Goal: Information Seeking & Learning: Learn about a topic

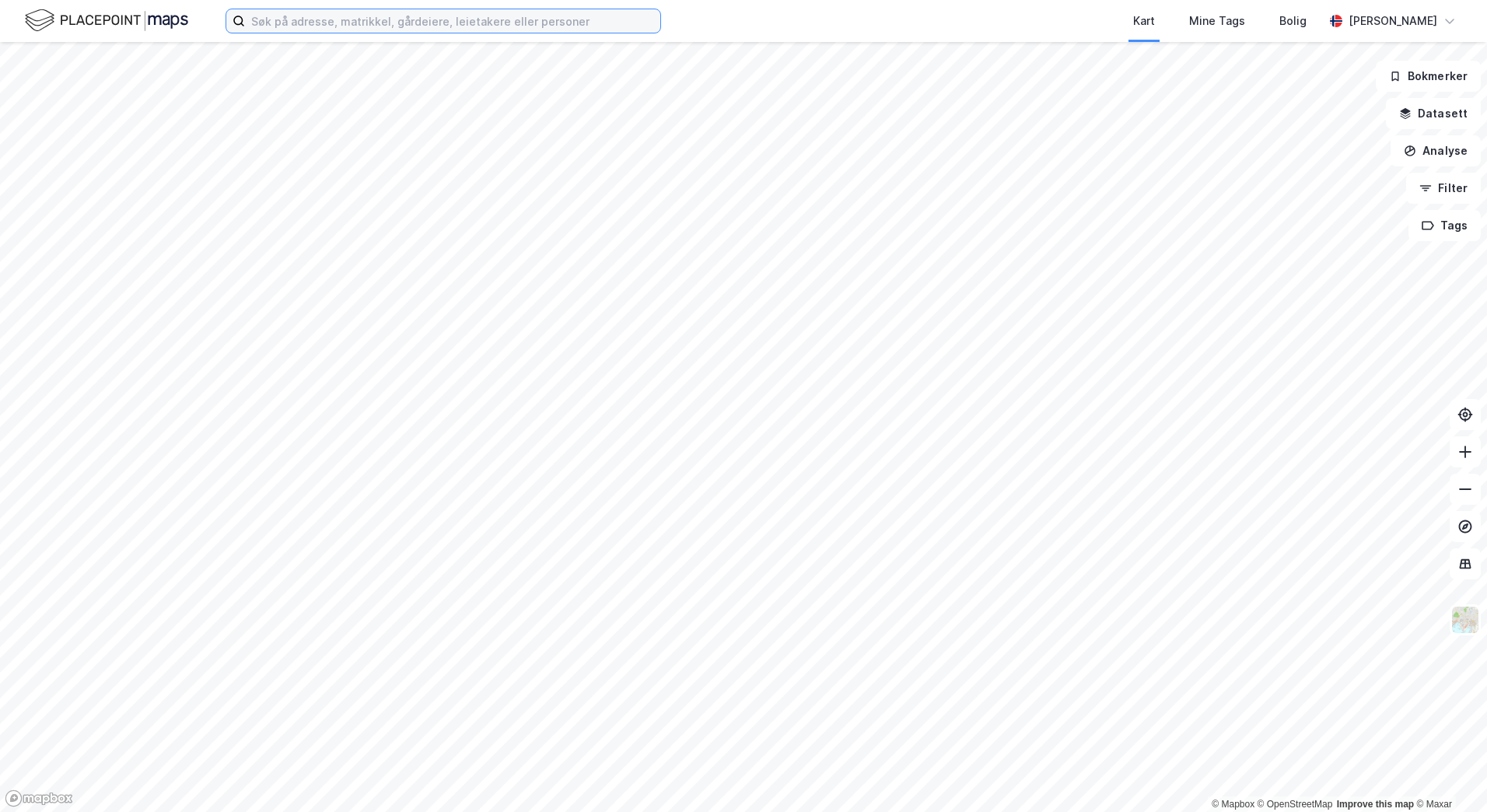
click at [308, 21] on input at bounding box center [453, 21] width 416 height 23
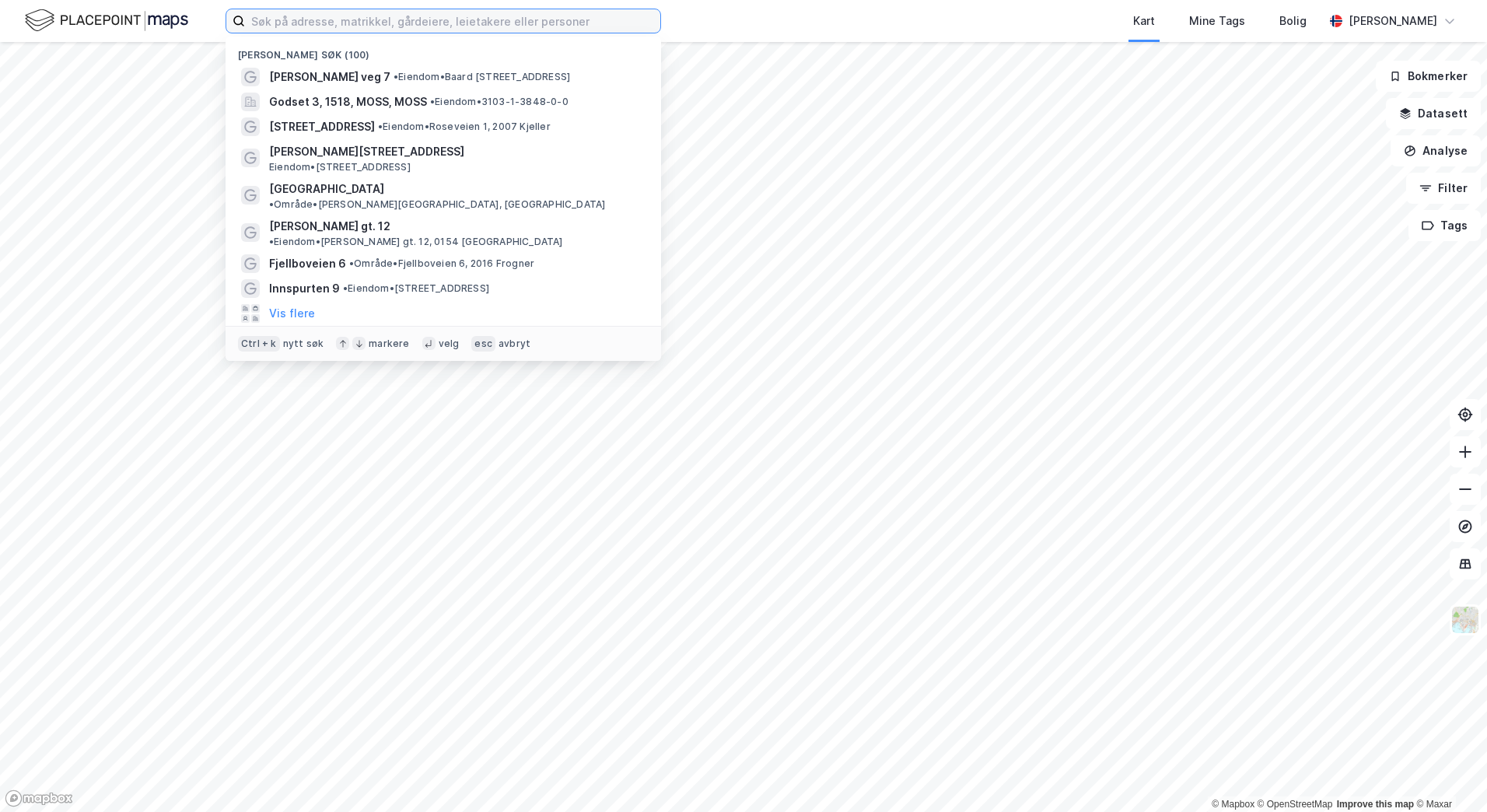
click at [619, 21] on input at bounding box center [453, 21] width 416 height 23
click at [333, 20] on input at bounding box center [453, 21] width 416 height 23
